Goal: Find contact information: Find contact information

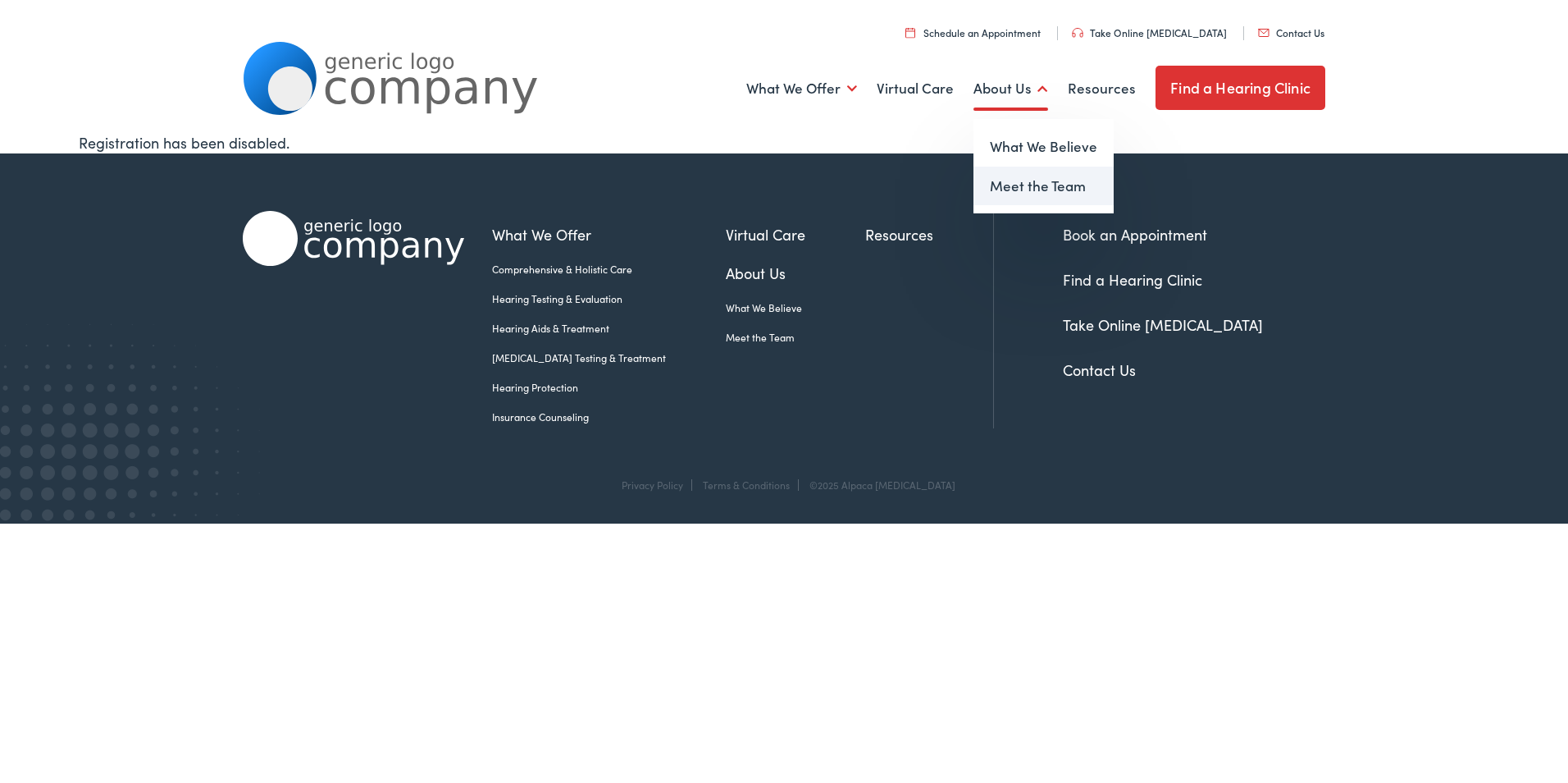
click at [1022, 181] on link "Meet the Team" at bounding box center [1044, 186] width 140 height 40
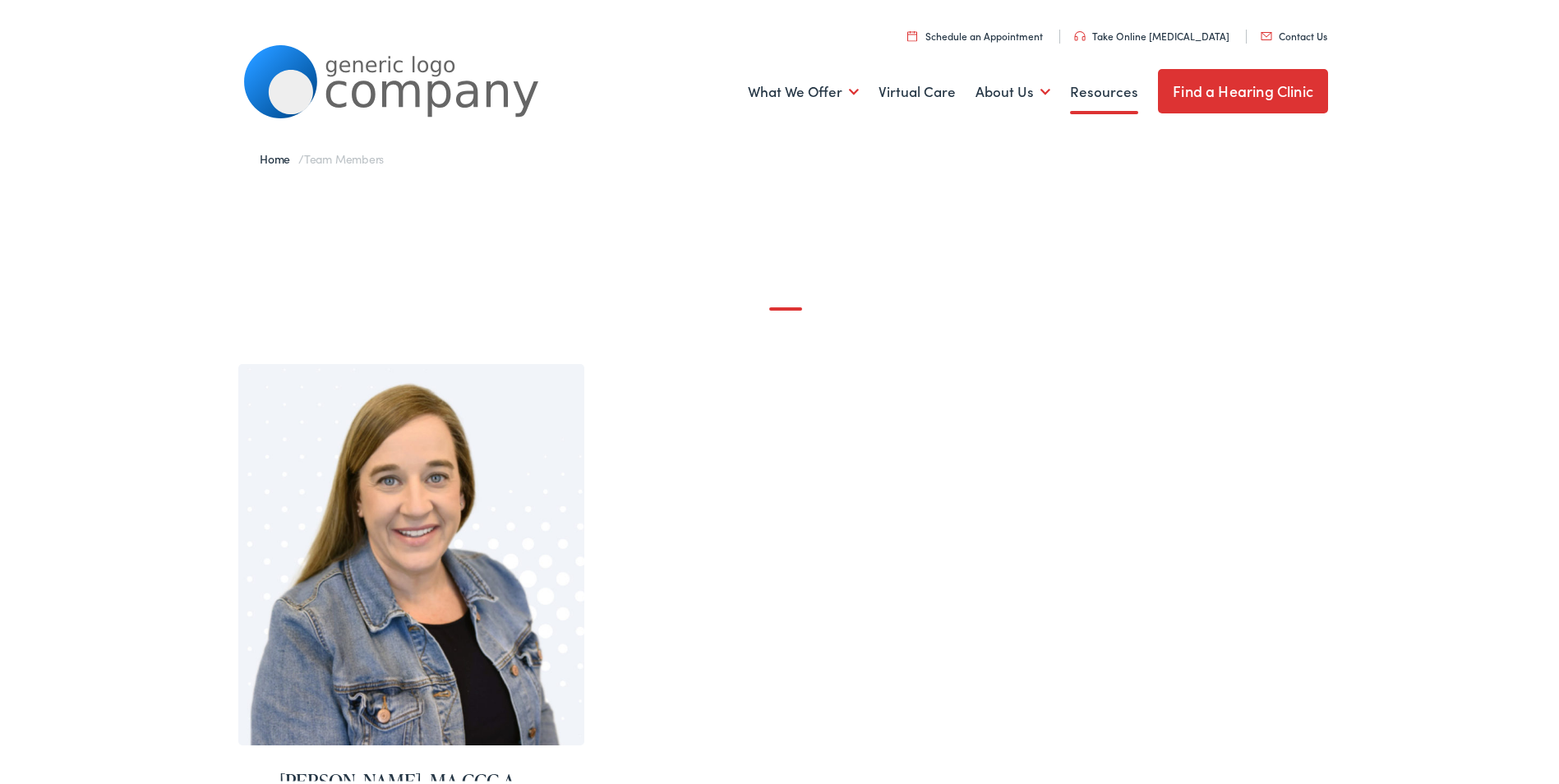
click at [1083, 88] on link "Resources" at bounding box center [1103, 89] width 68 height 60
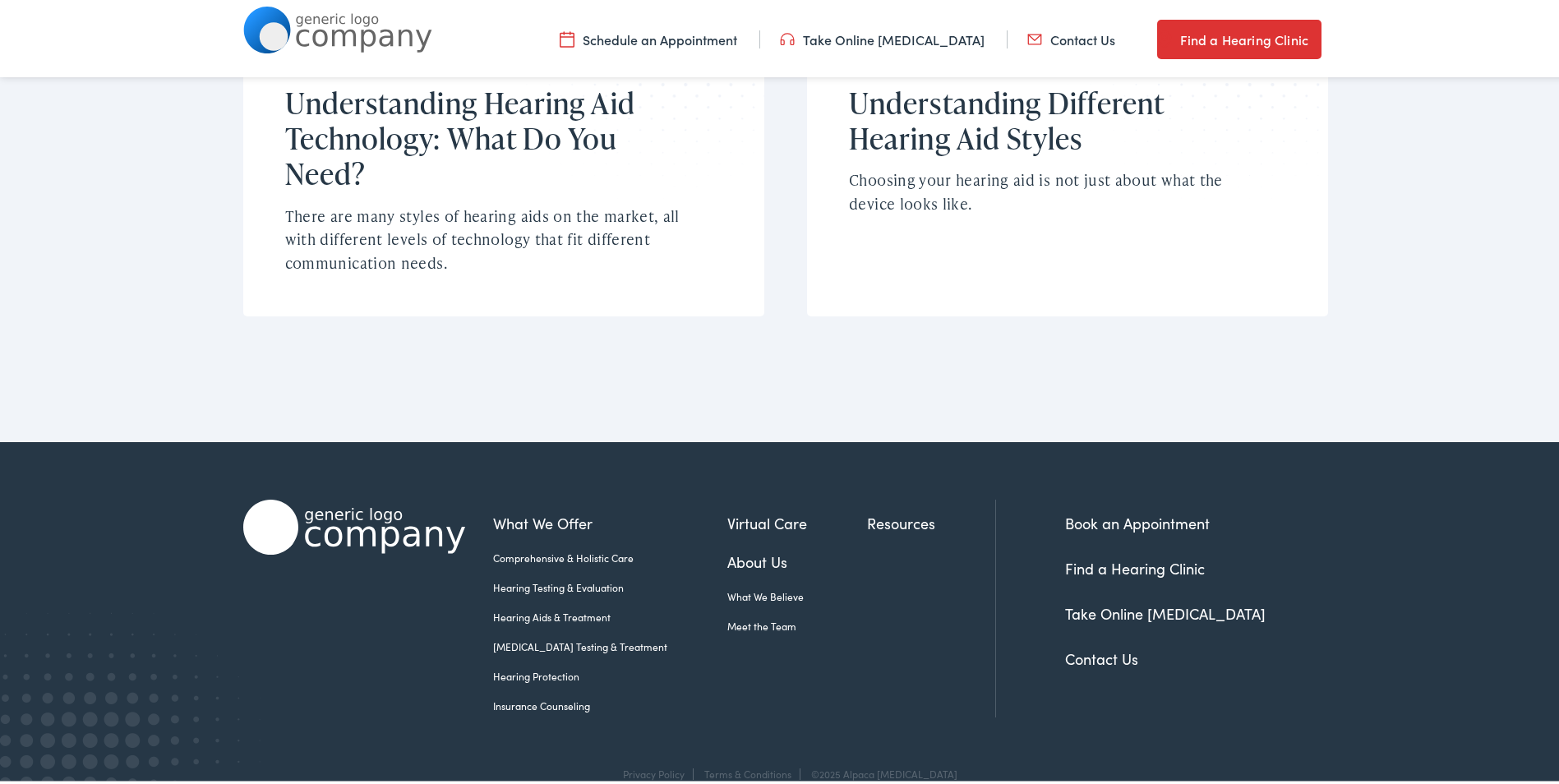
scroll to position [1291, 0]
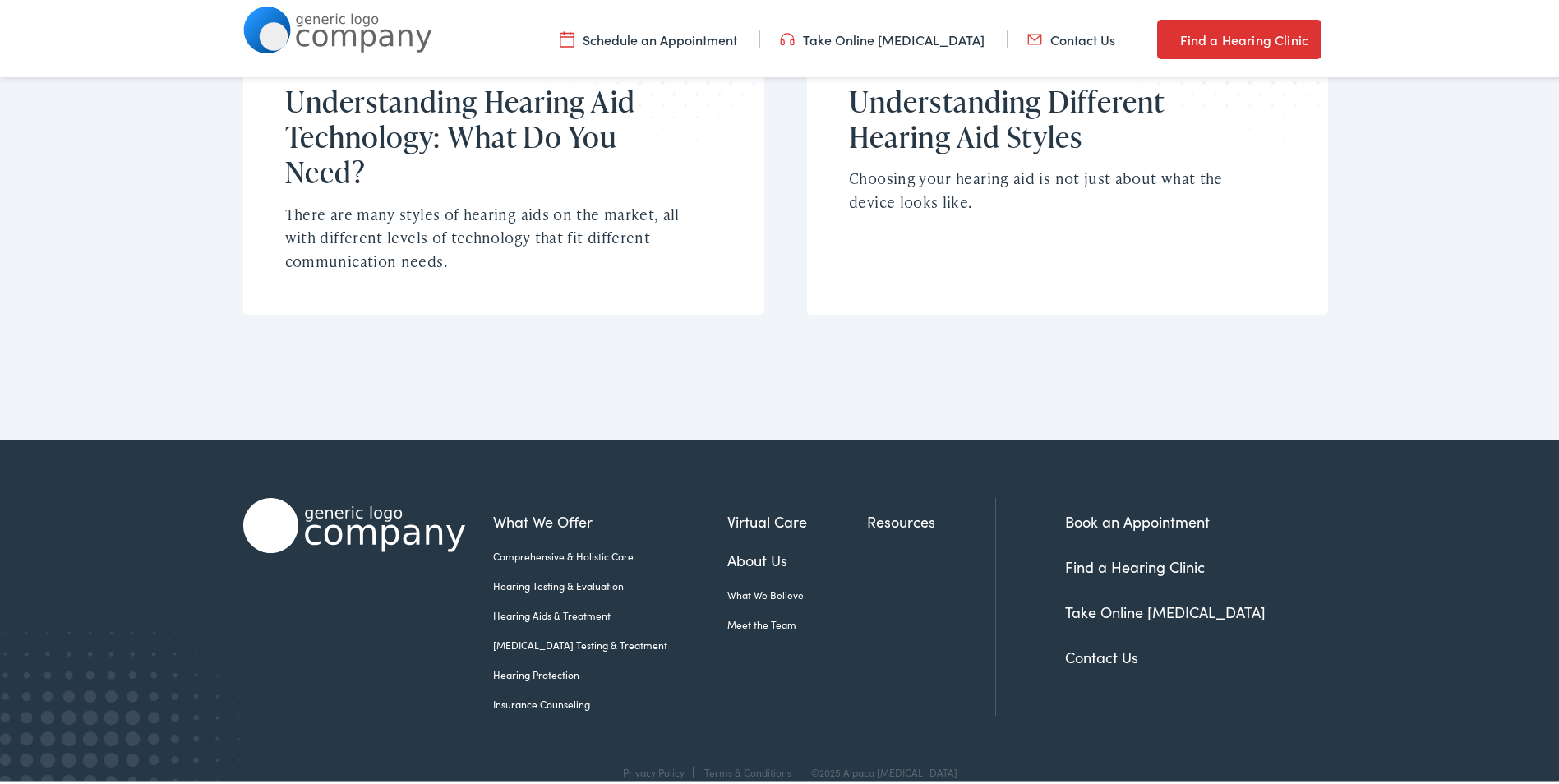
click at [1096, 643] on link "Contact Us" at bounding box center [1101, 654] width 73 height 21
